Goal: Find specific page/section: Find specific page/section

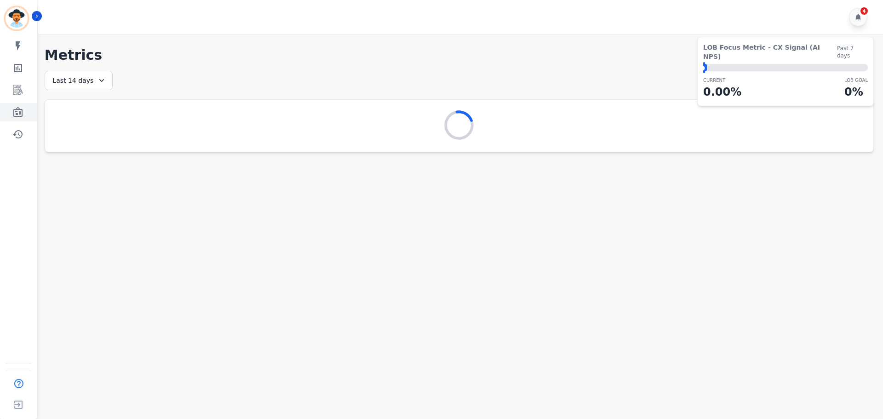
click at [15, 116] on icon "Sidebar" at bounding box center [17, 112] width 9 height 10
